Goal: Task Accomplishment & Management: Use online tool/utility

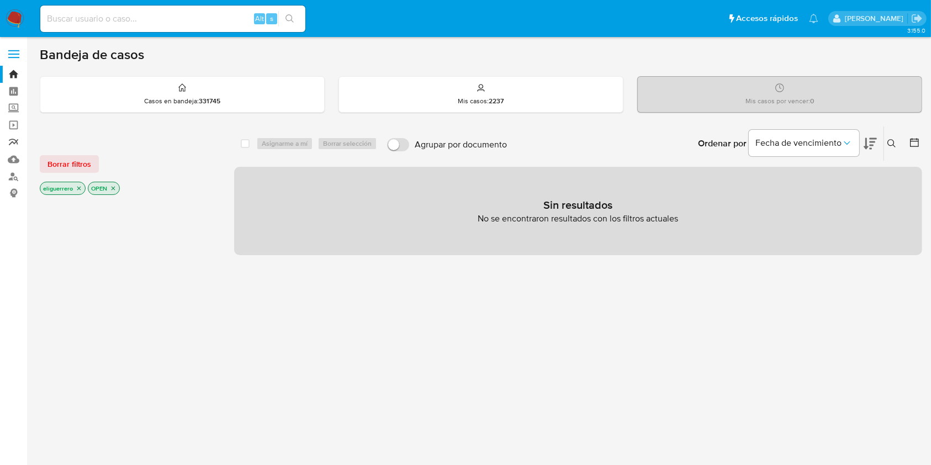
click at [13, 142] on link "Reportes" at bounding box center [65, 142] width 131 height 17
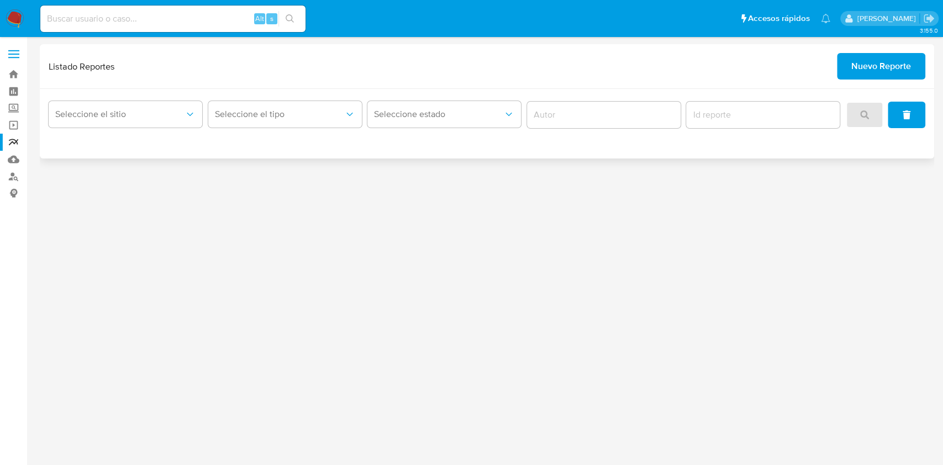
click at [848, 61] on button "Nuevo Reporte" at bounding box center [881, 66] width 88 height 27
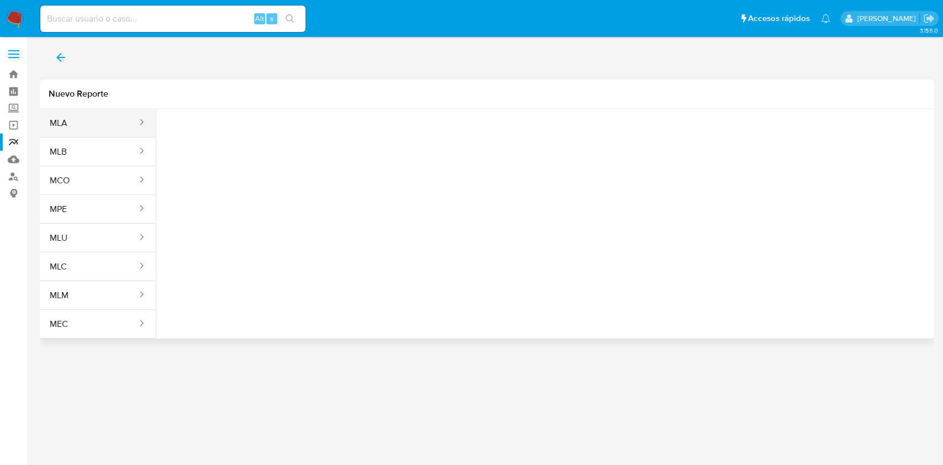
click at [76, 133] on button "MLA" at bounding box center [89, 123] width 98 height 27
click at [214, 133] on span "Seleccione una opcion" at bounding box center [220, 138] width 97 height 11
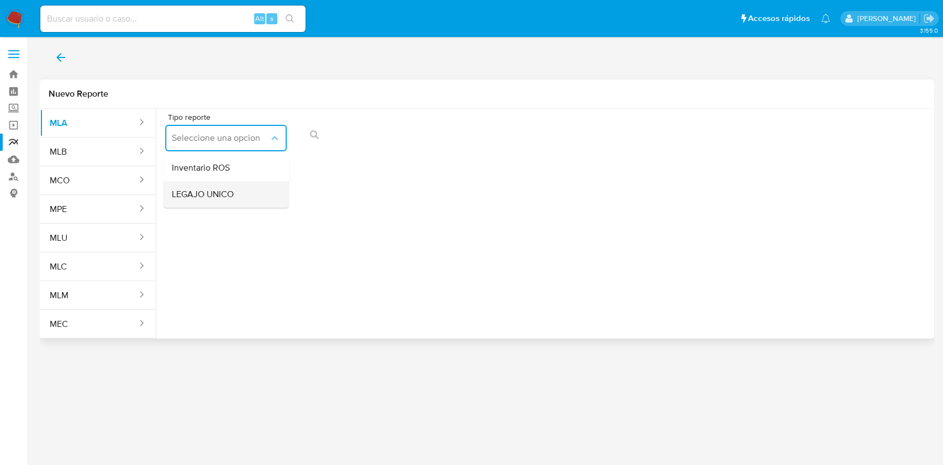
click at [214, 198] on span "LEGAJO UNICO" at bounding box center [203, 194] width 62 height 11
click at [332, 139] on span "CDI" at bounding box center [350, 138] width 97 height 11
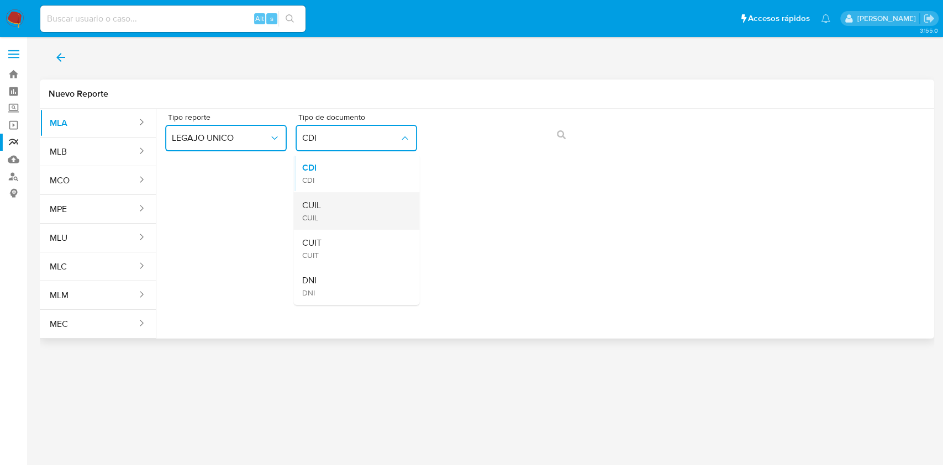
click at [336, 207] on div "CUIL CUIL" at bounding box center [353, 211] width 102 height 38
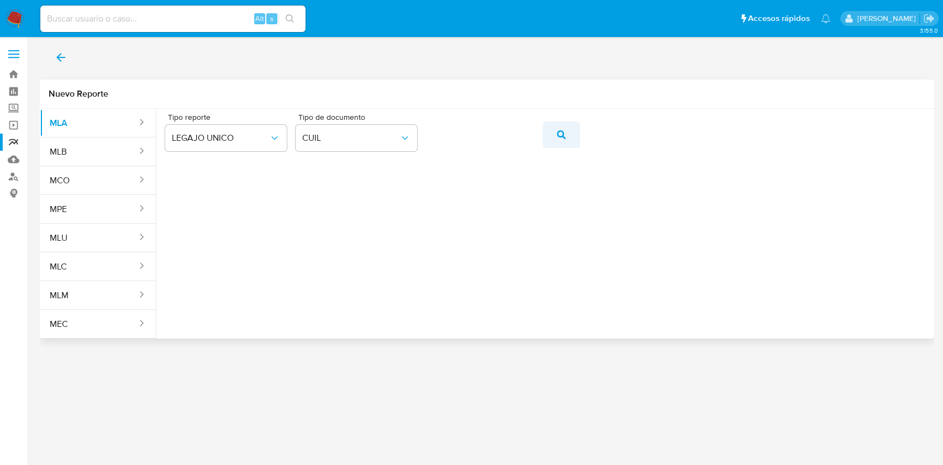
click at [560, 133] on icon "action-search" at bounding box center [561, 134] width 9 height 9
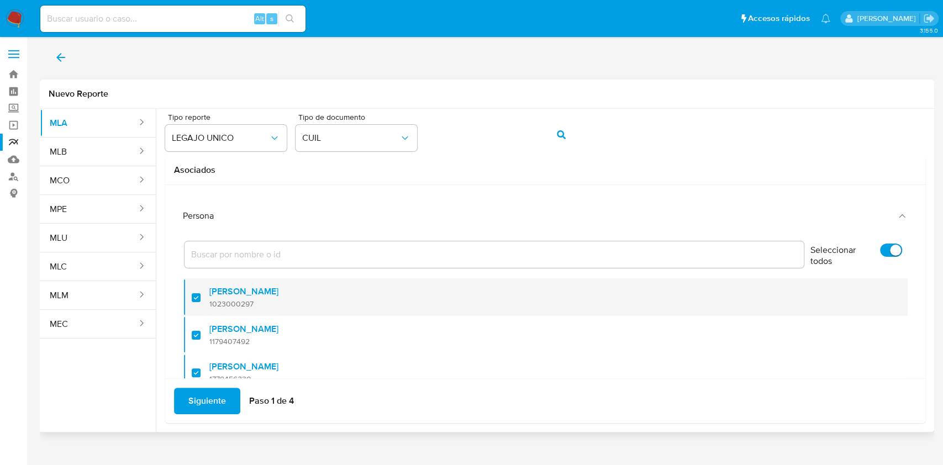
click at [193, 299] on div at bounding box center [201, 297] width 18 height 26
checkbox input "false"
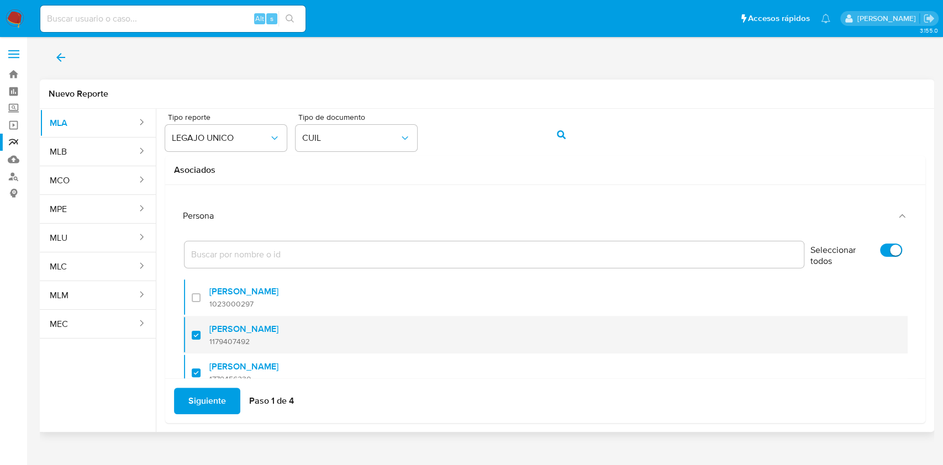
click at [192, 334] on div at bounding box center [201, 335] width 18 height 26
checkbox input "false"
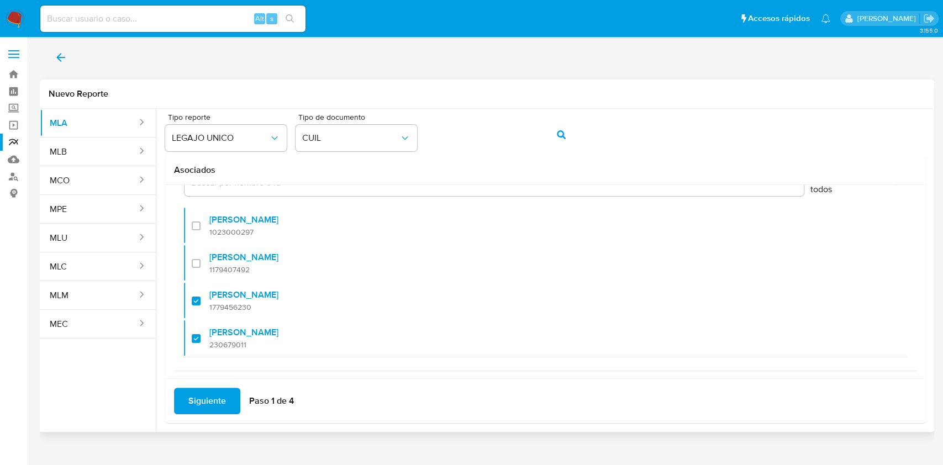
scroll to position [71, 0]
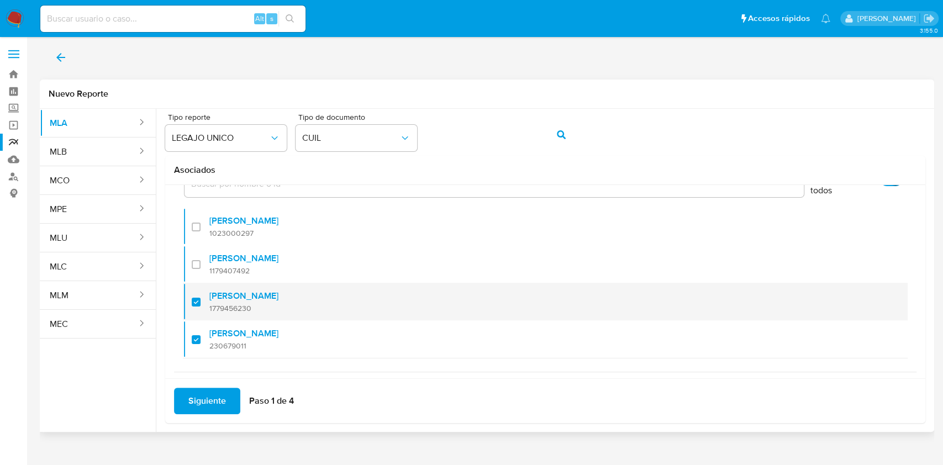
click at [196, 300] on div at bounding box center [201, 302] width 18 height 26
checkbox input "false"
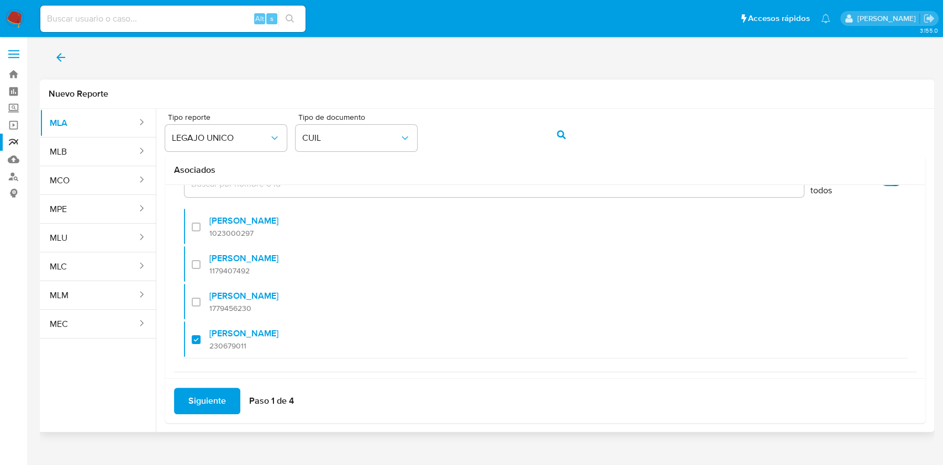
scroll to position [82, 0]
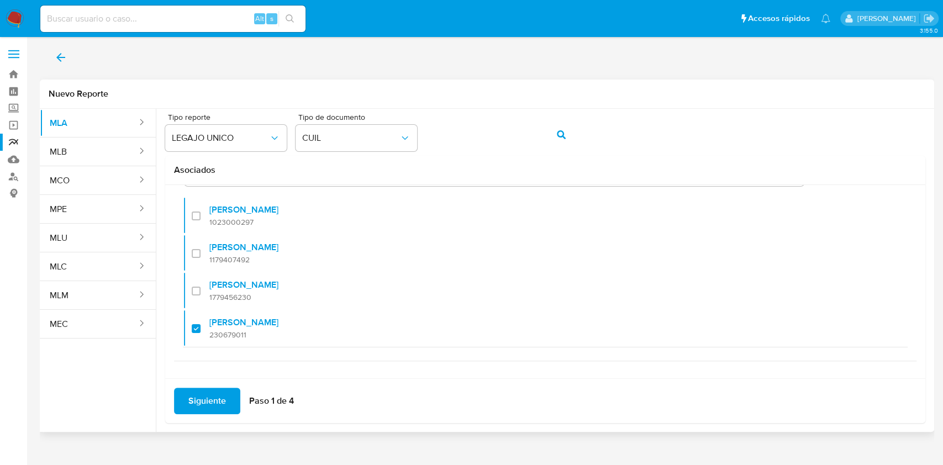
click at [201, 395] on span "Siguiente" at bounding box center [207, 401] width 38 height 24
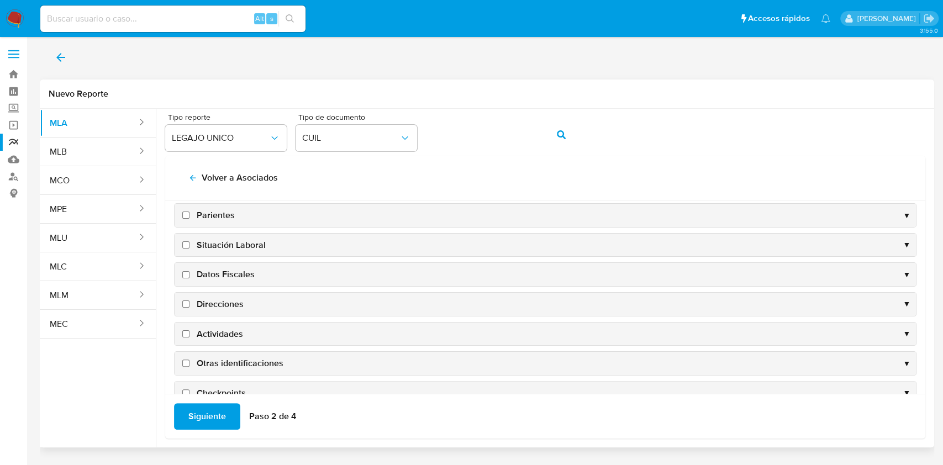
click at [238, 273] on span "Datos Fiscales" at bounding box center [226, 274] width 58 height 12
click at [189, 273] on input "Datos Fiscales" at bounding box center [185, 274] width 7 height 7
checkbox input "true"
click at [191, 299] on label "Direcciones" at bounding box center [212, 304] width 64 height 12
click at [189, 300] on input "Direcciones" at bounding box center [185, 303] width 7 height 7
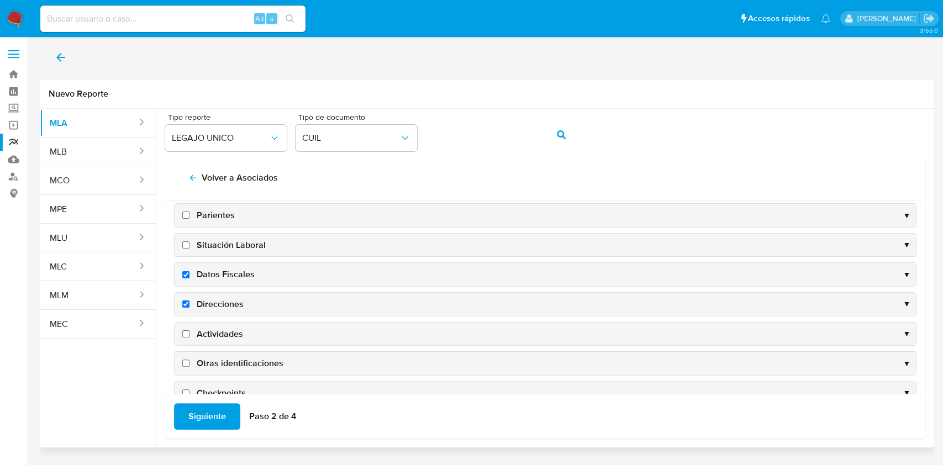
checkbox input "true"
click at [216, 331] on span "Actividades" at bounding box center [220, 334] width 46 height 12
click at [189, 331] on input "Actividades" at bounding box center [185, 333] width 7 height 7
checkbox input "true"
click at [221, 363] on span "Otras identificaciones" at bounding box center [240, 363] width 87 height 12
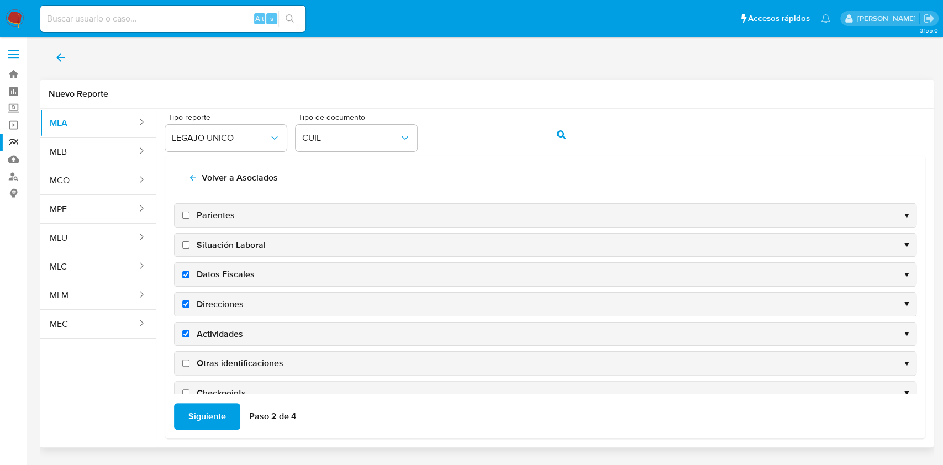
click at [189, 363] on input "Otras identificaciones" at bounding box center [185, 363] width 7 height 7
checkbox input "true"
click at [217, 423] on span "Siguiente" at bounding box center [207, 416] width 38 height 24
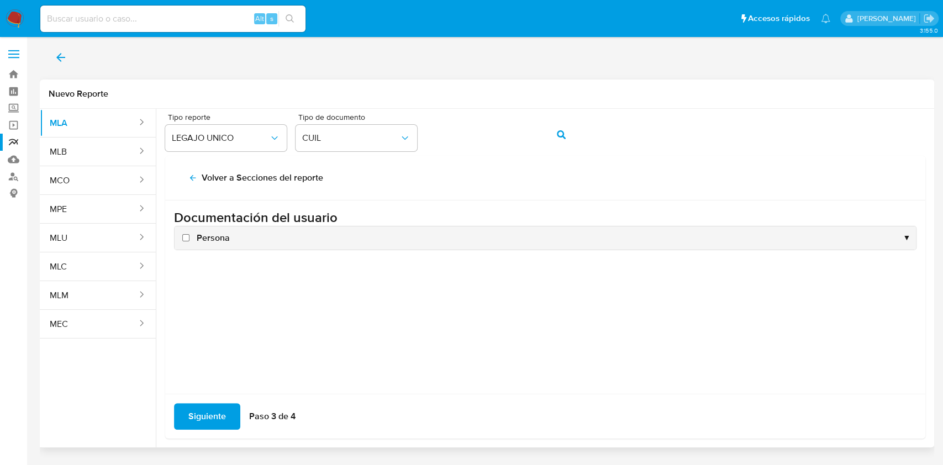
scroll to position [0, 0]
click at [209, 234] on span "Persona" at bounding box center [213, 238] width 33 height 12
click at [189, 234] on input "Persona" at bounding box center [185, 237] width 7 height 7
checkbox input "true"
click at [205, 416] on span "Siguiente" at bounding box center [207, 416] width 38 height 24
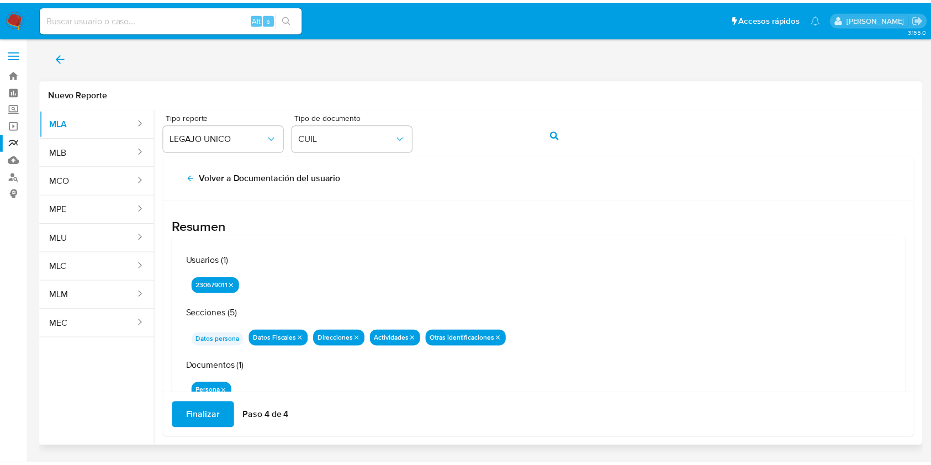
scroll to position [35, 0]
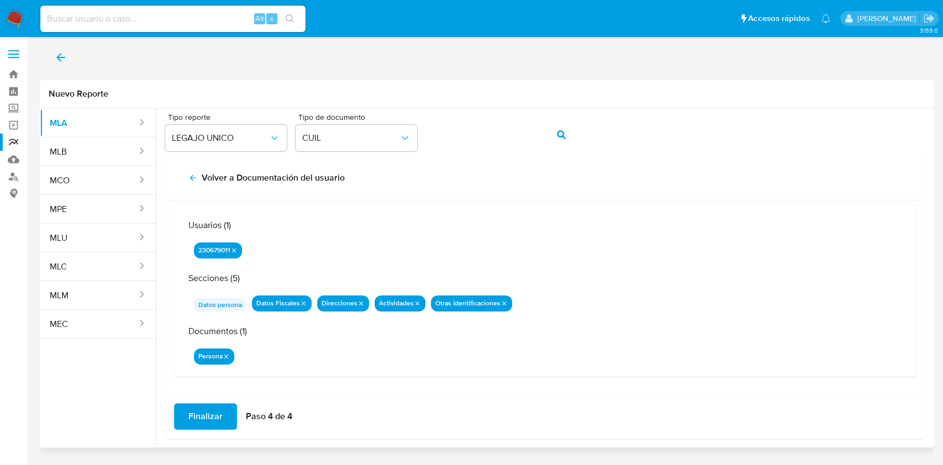
click at [199, 411] on span "Finalizar" at bounding box center [205, 416] width 34 height 24
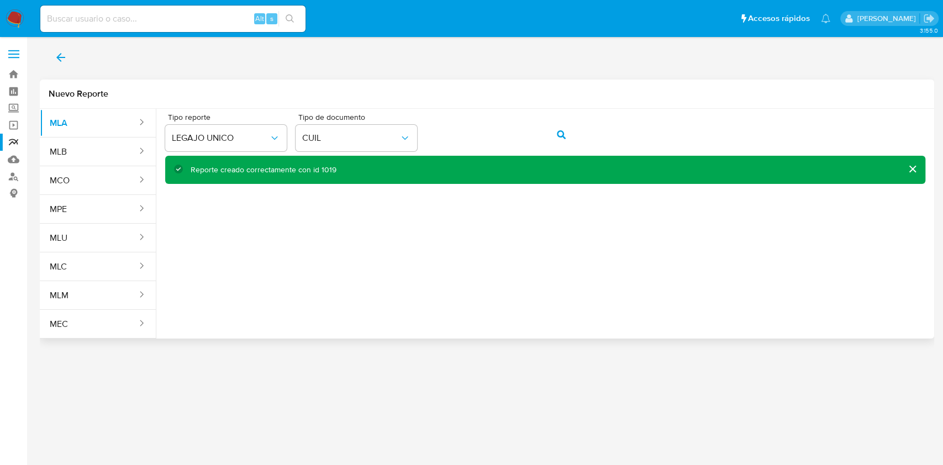
click at [66, 55] on icon "back" at bounding box center [60, 57] width 13 height 13
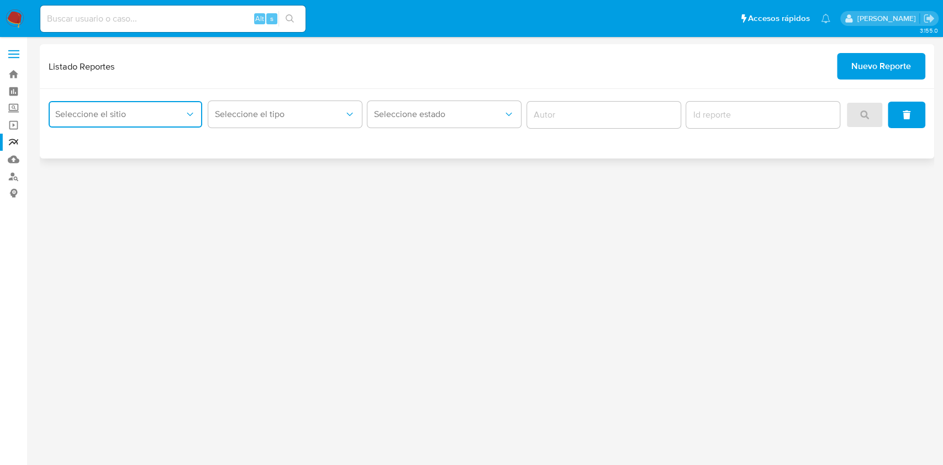
click at [171, 108] on button "Seleccione el sitio" at bounding box center [126, 114] width 154 height 27
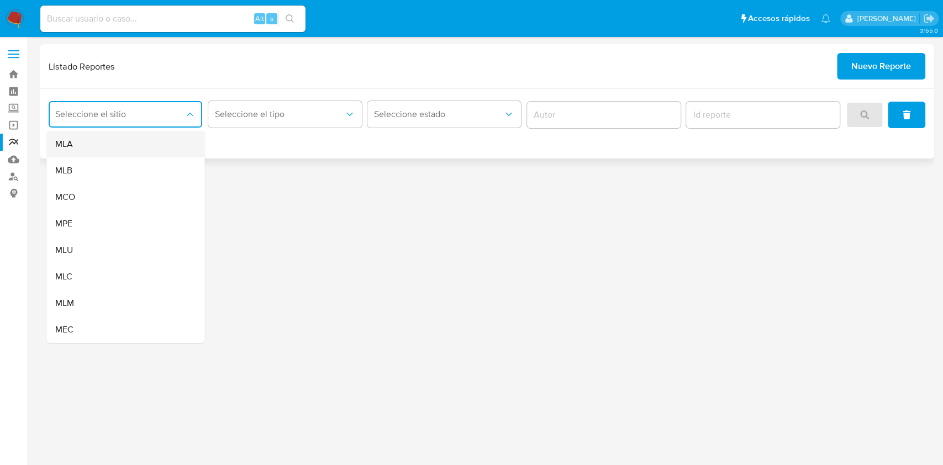
click at [143, 144] on div "MLA" at bounding box center [122, 144] width 134 height 27
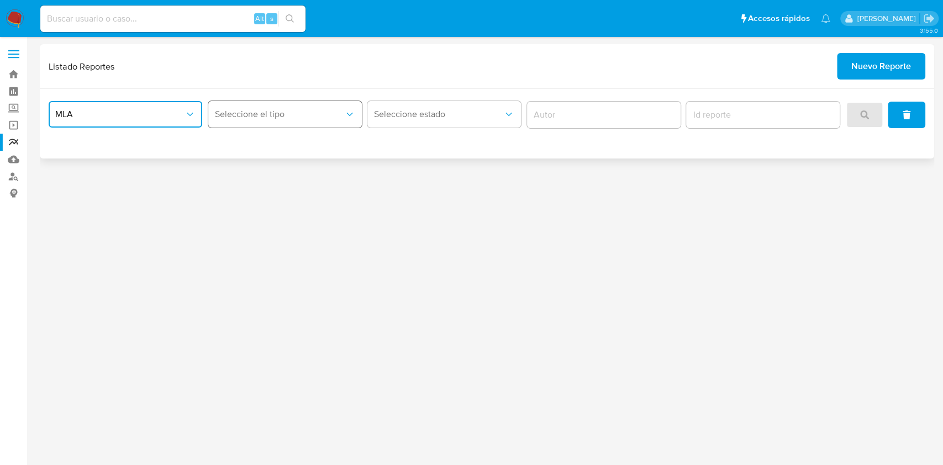
click at [292, 111] on span "Seleccione el tipo" at bounding box center [279, 114] width 129 height 11
click at [293, 170] on div "LEGAJO UNICO" at bounding box center [282, 170] width 134 height 27
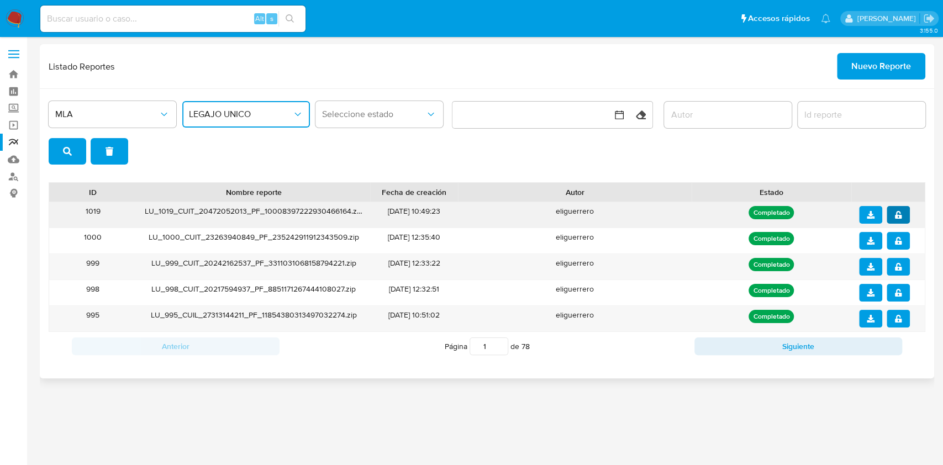
click at [901, 216] on button "notify_security" at bounding box center [897, 215] width 23 height 18
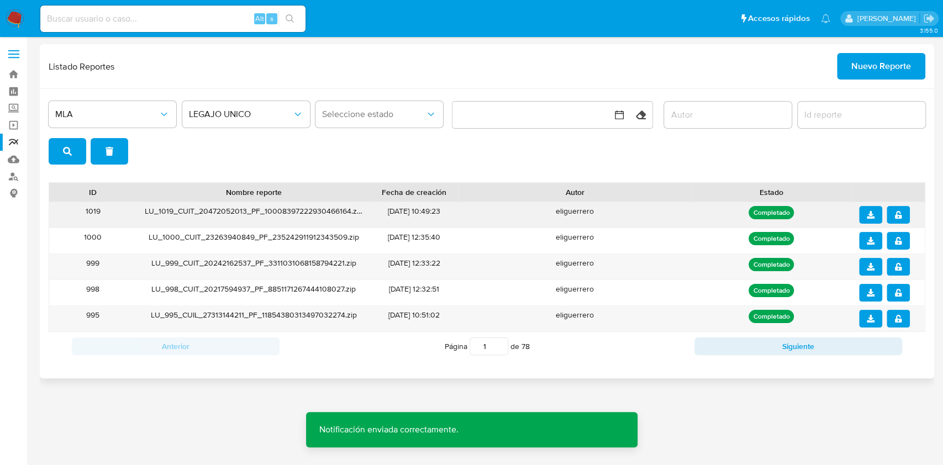
click at [860, 211] on button "download" at bounding box center [870, 215] width 23 height 18
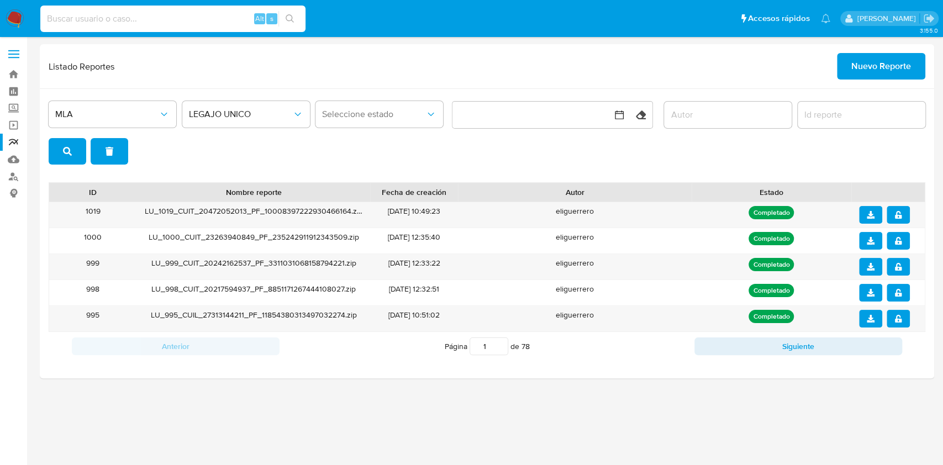
click at [192, 15] on input at bounding box center [172, 19] width 265 height 14
paste input "230679011"
type input "230679011"
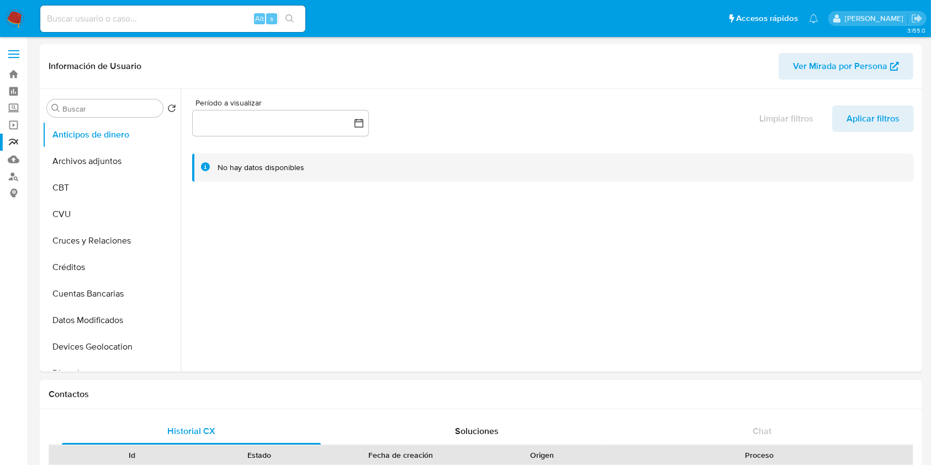
select select "10"
click at [107, 161] on button "Archivos adjuntos" at bounding box center [107, 161] width 129 height 27
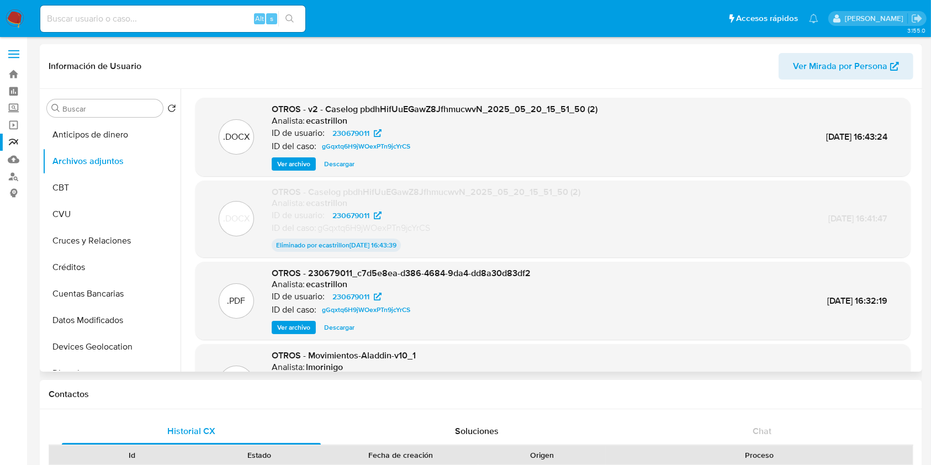
scroll to position [92, 0]
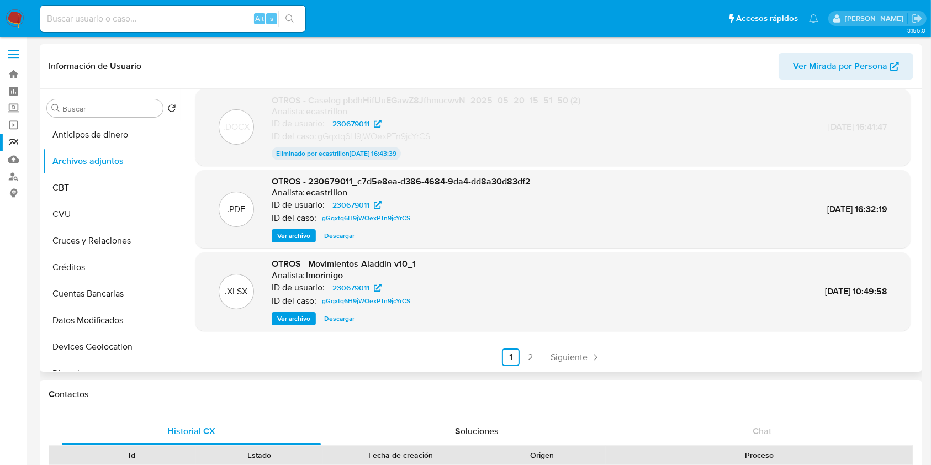
click at [300, 236] on span "Ver archivo" at bounding box center [293, 235] width 33 height 11
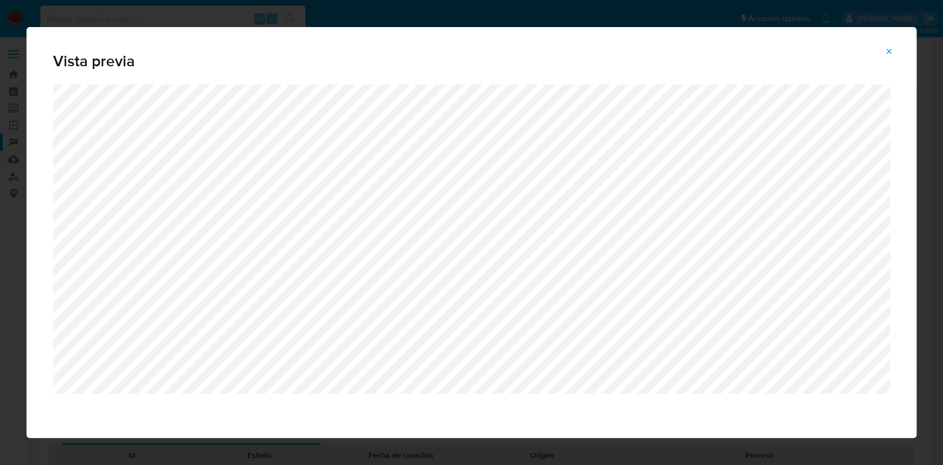
click at [895, 55] on button "Attachment preview" at bounding box center [888, 52] width 24 height 18
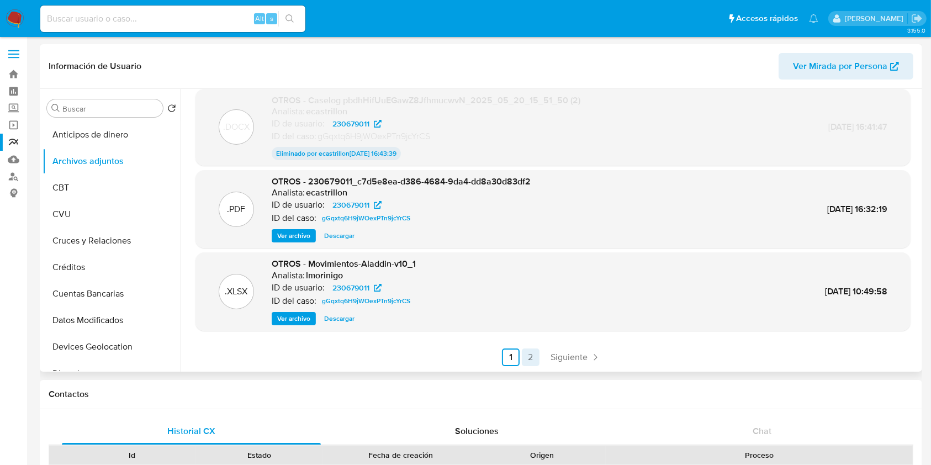
click at [526, 350] on link "2" at bounding box center [531, 357] width 18 height 18
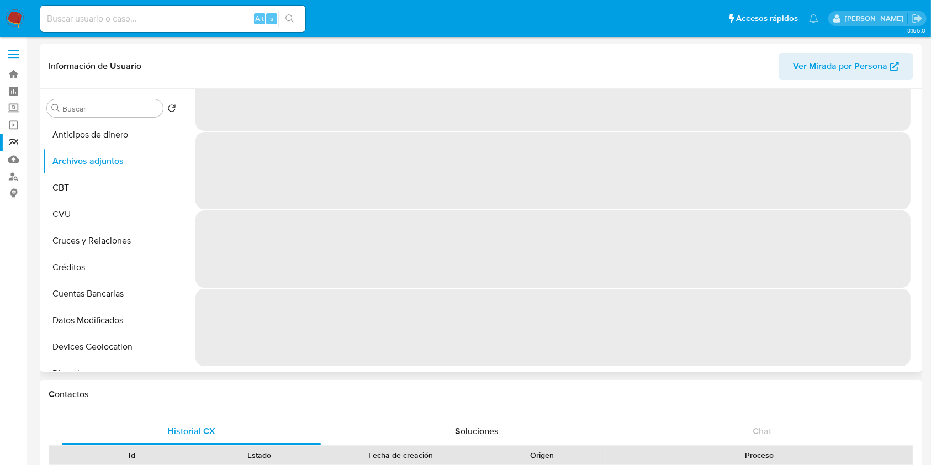
scroll to position [0, 0]
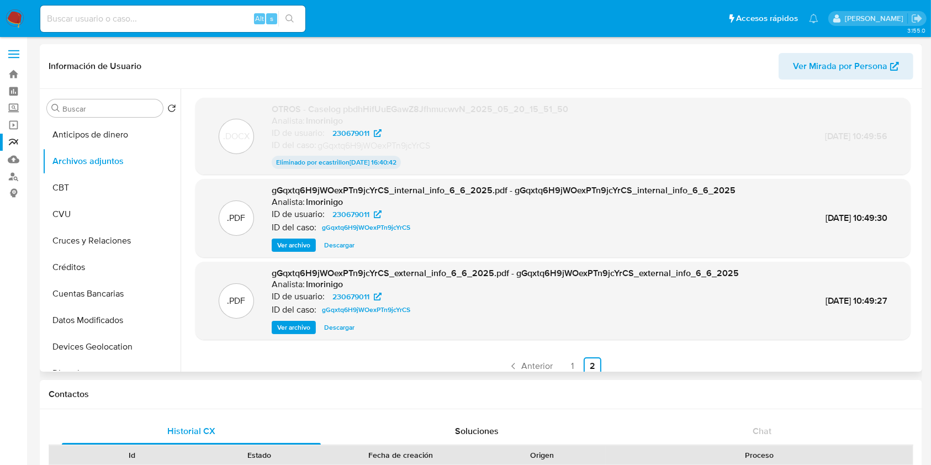
click at [305, 242] on span "Ver archivo" at bounding box center [293, 245] width 33 height 11
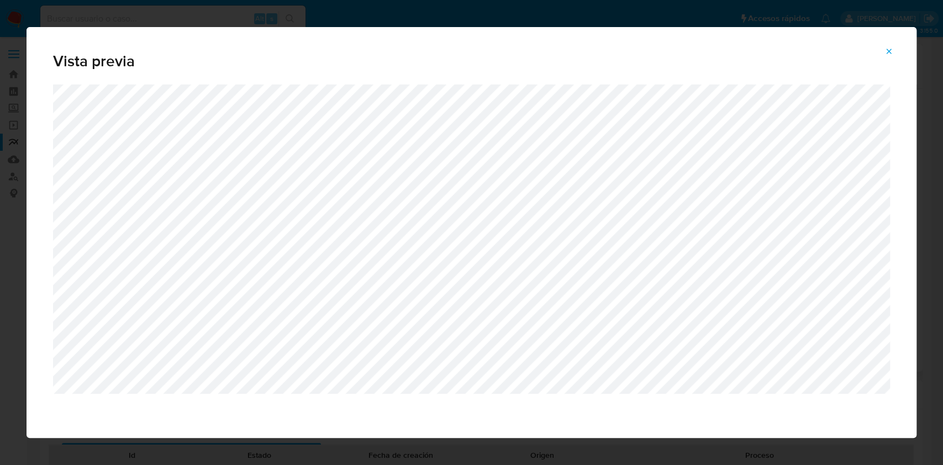
click at [890, 47] on icon "Attachment preview" at bounding box center [888, 51] width 9 height 9
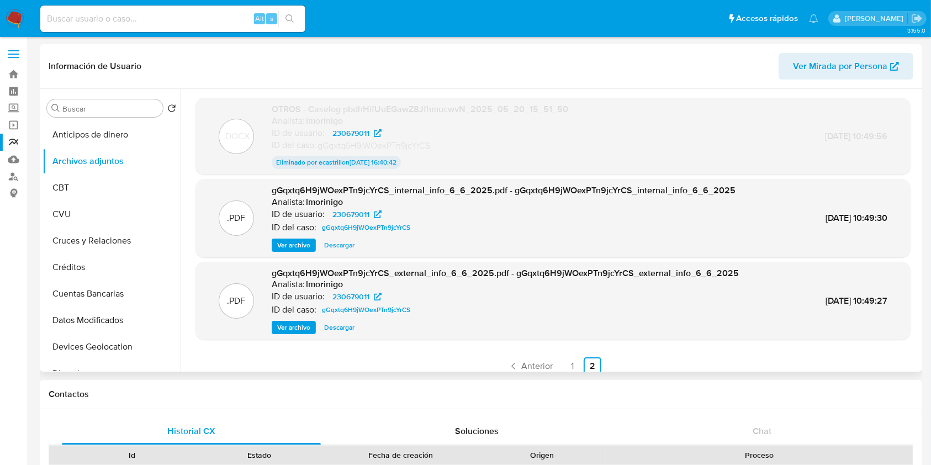
click at [304, 329] on span "Ver archivo" at bounding box center [293, 327] width 33 height 11
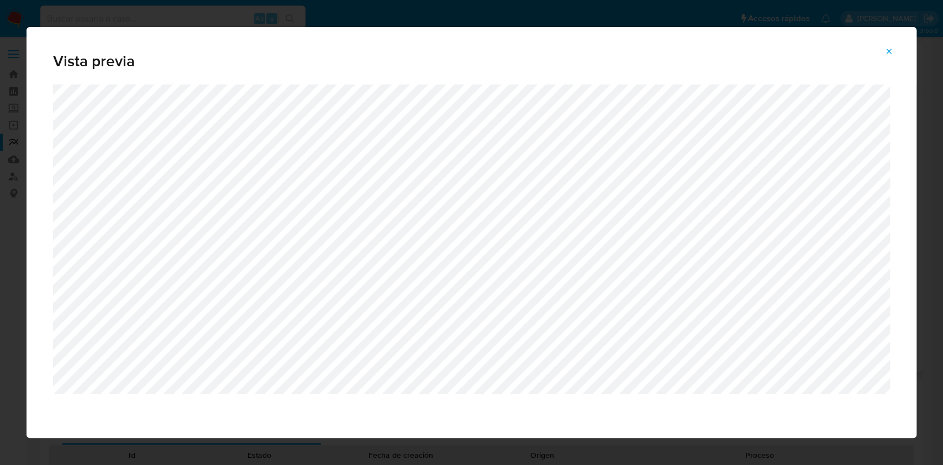
click at [894, 52] on button "Attachment preview" at bounding box center [888, 52] width 24 height 18
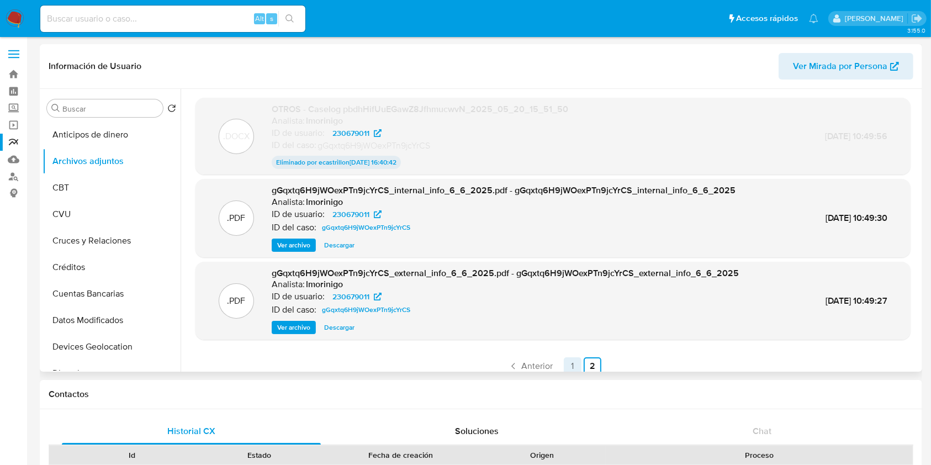
click at [574, 363] on link "1" at bounding box center [573, 366] width 18 height 18
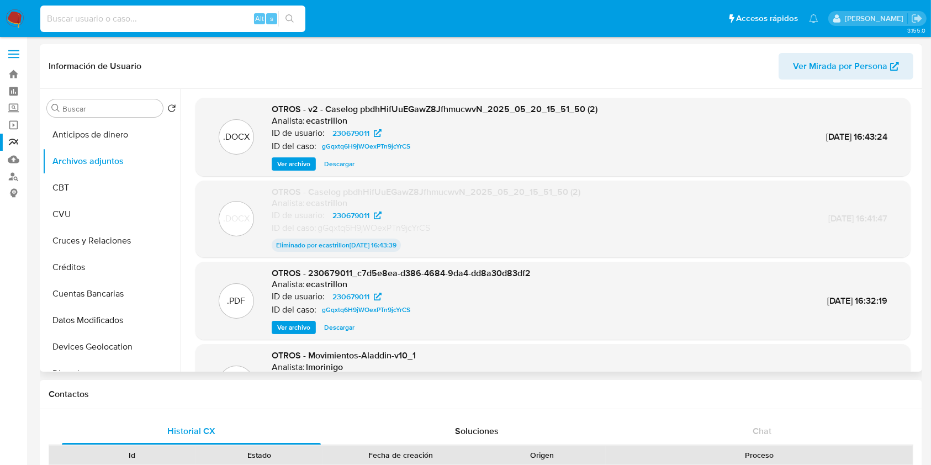
click at [203, 18] on input at bounding box center [172, 19] width 265 height 14
paste input "671973584"
type input "671973584"
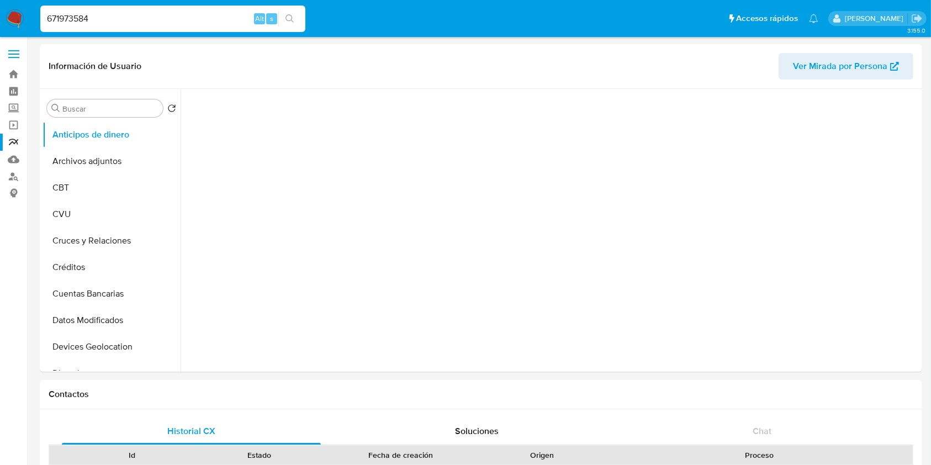
select select "10"
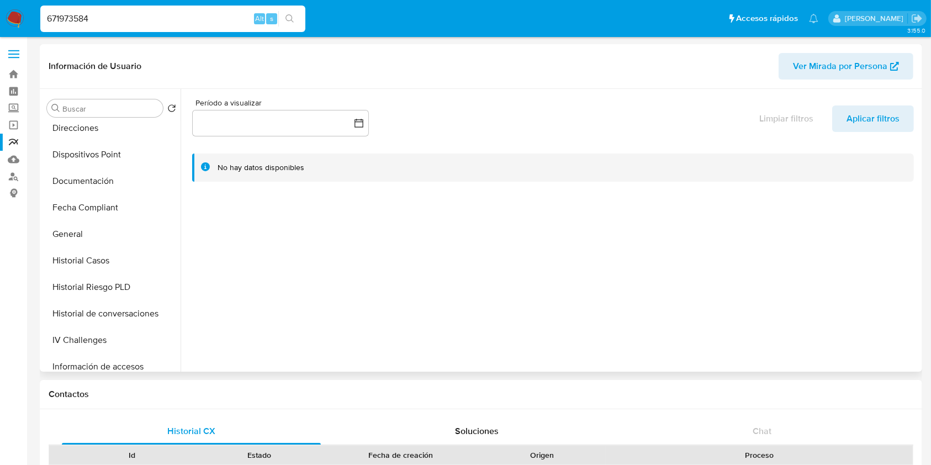
scroll to position [353, 0]
click at [83, 360] on button "KYC" at bounding box center [107, 365] width 129 height 27
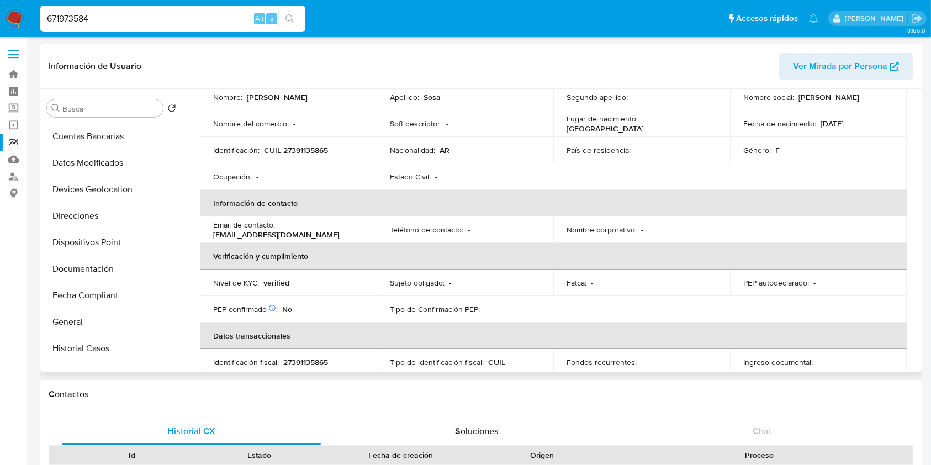
scroll to position [151, 0]
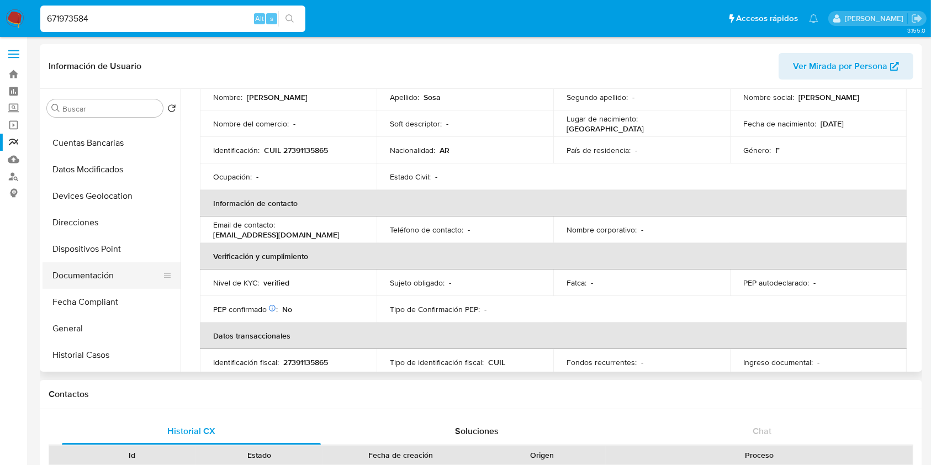
click at [114, 265] on button "Documentación" at bounding box center [107, 275] width 129 height 27
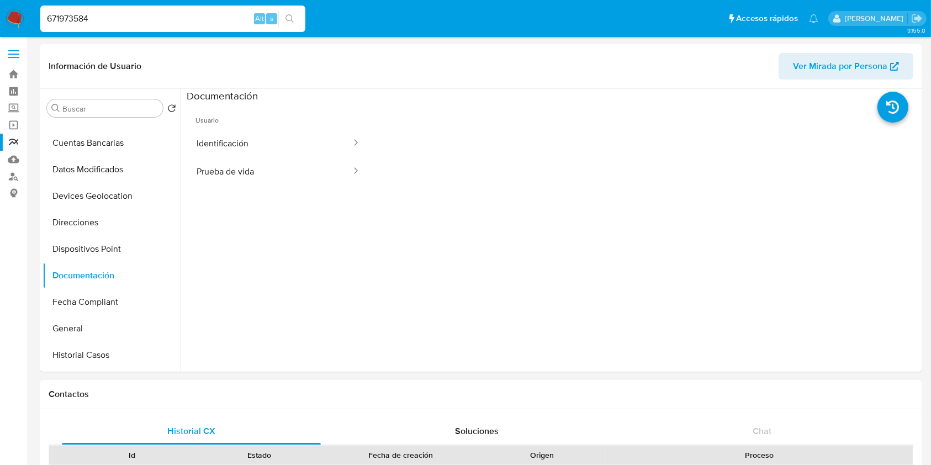
drag, startPoint x: 143, startPoint y: 20, endPoint x: 0, endPoint y: 17, distance: 143.1
click at [0, 17] on nav "Pausado Ver notificaciones 671973584 Alt s Accesos rápidos Presiona las siguien…" at bounding box center [465, 18] width 931 height 37
paste input "1092628609"
type input "1092628609"
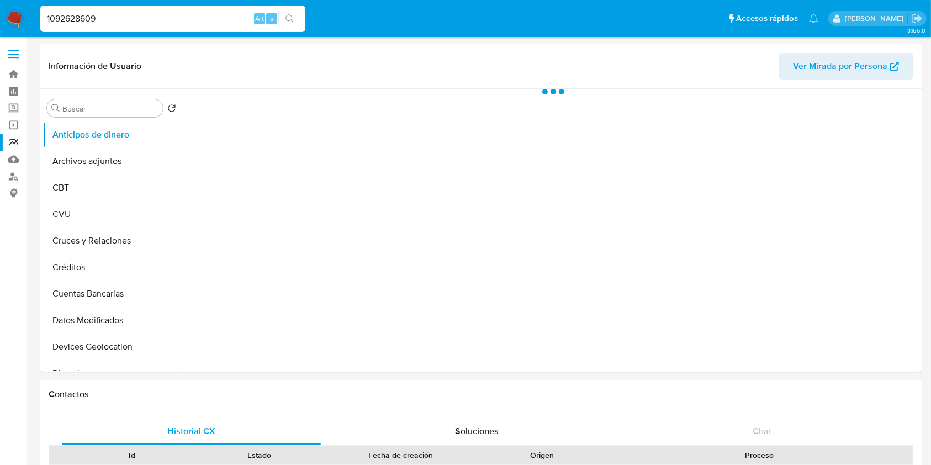
select select "10"
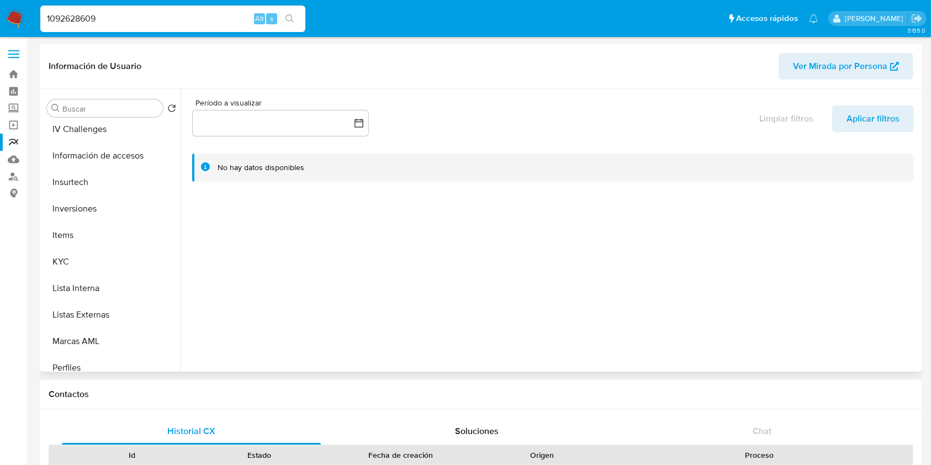
scroll to position [520, 0]
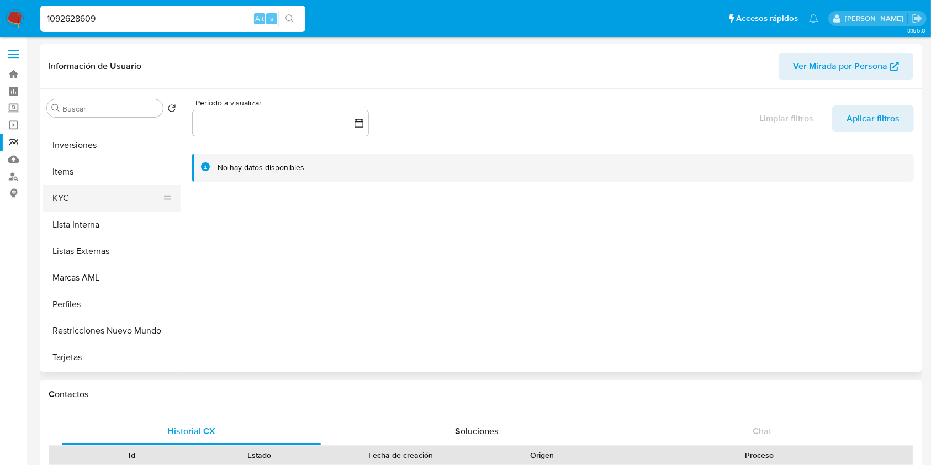
click at [62, 195] on button "KYC" at bounding box center [107, 198] width 129 height 27
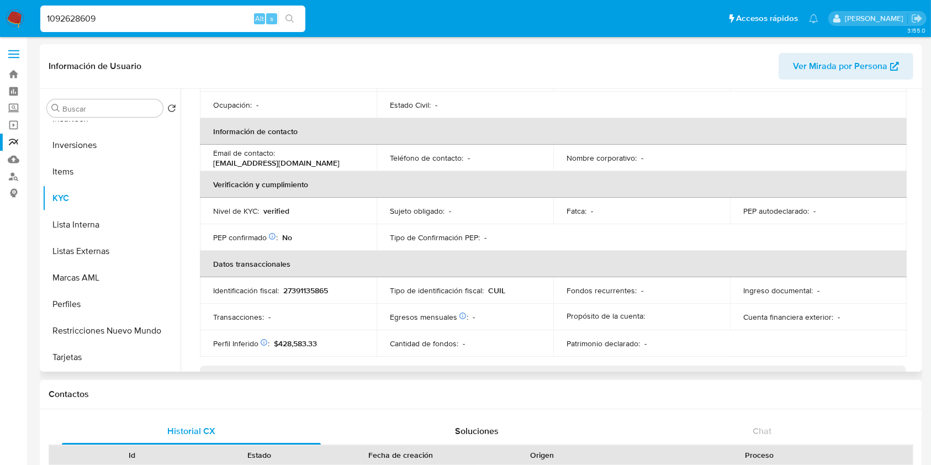
scroll to position [186, 0]
